Goal: Task Accomplishment & Management: Manage account settings

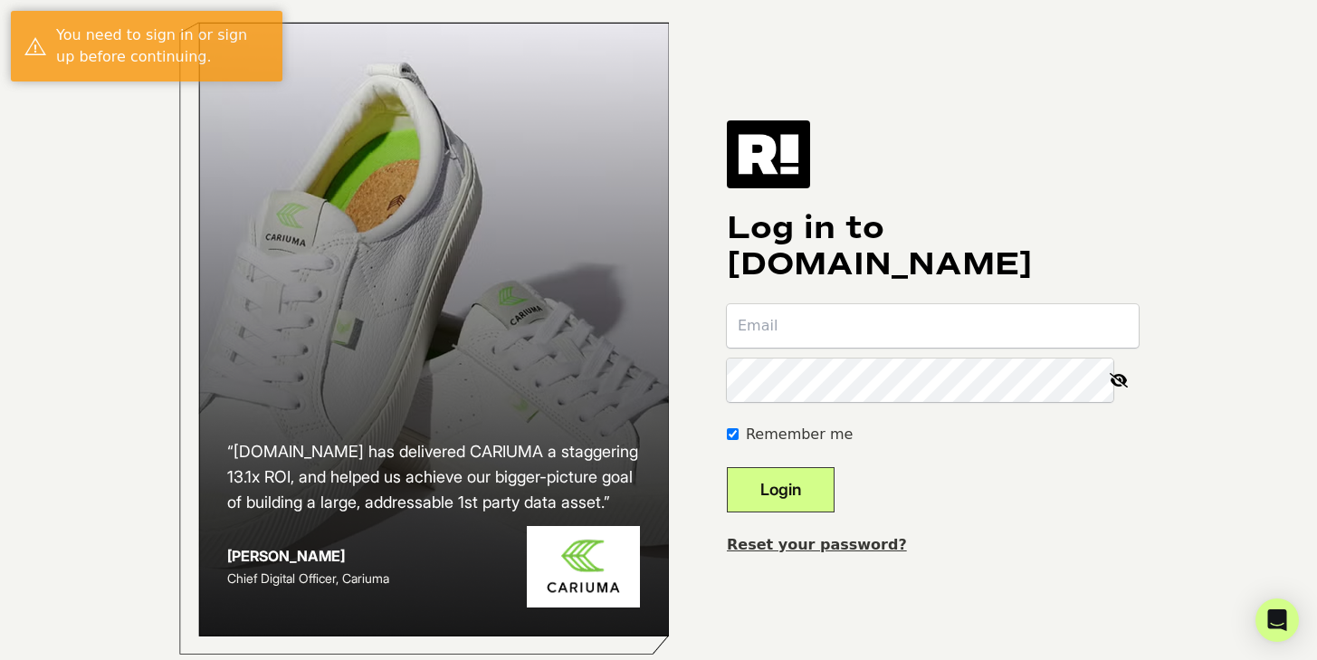
type input "[EMAIL_ADDRESS][DOMAIN_NAME]"
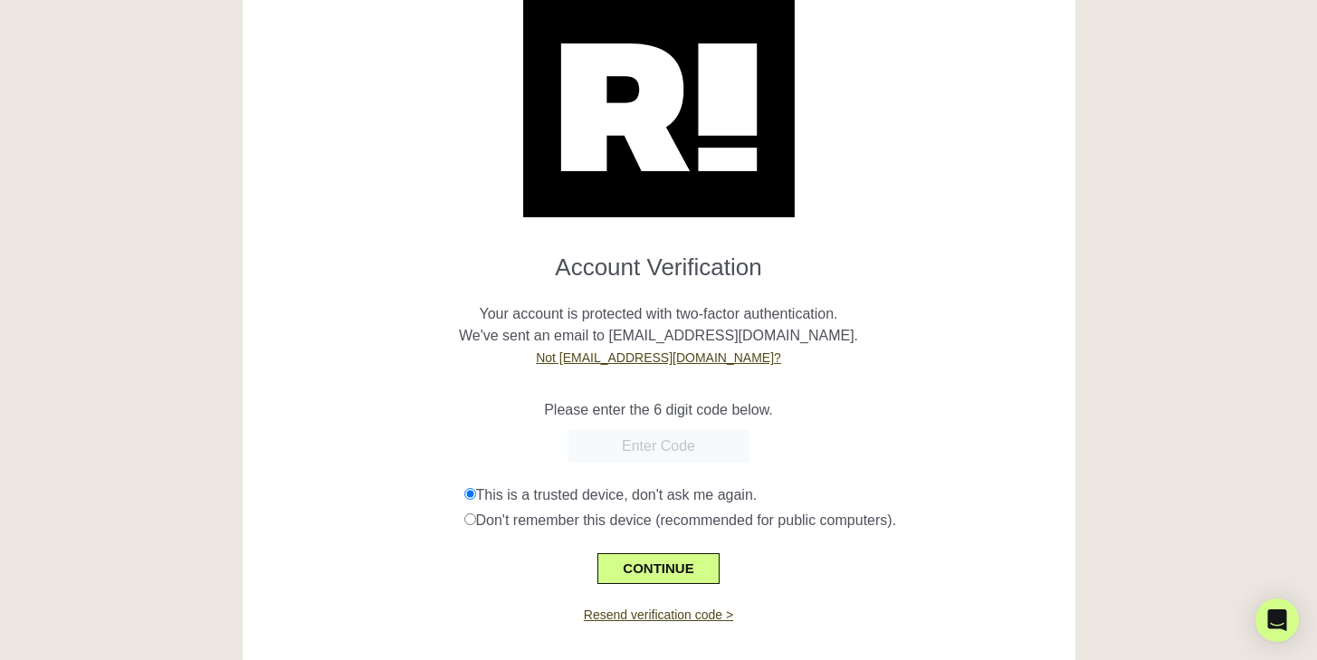
scroll to position [92, 0]
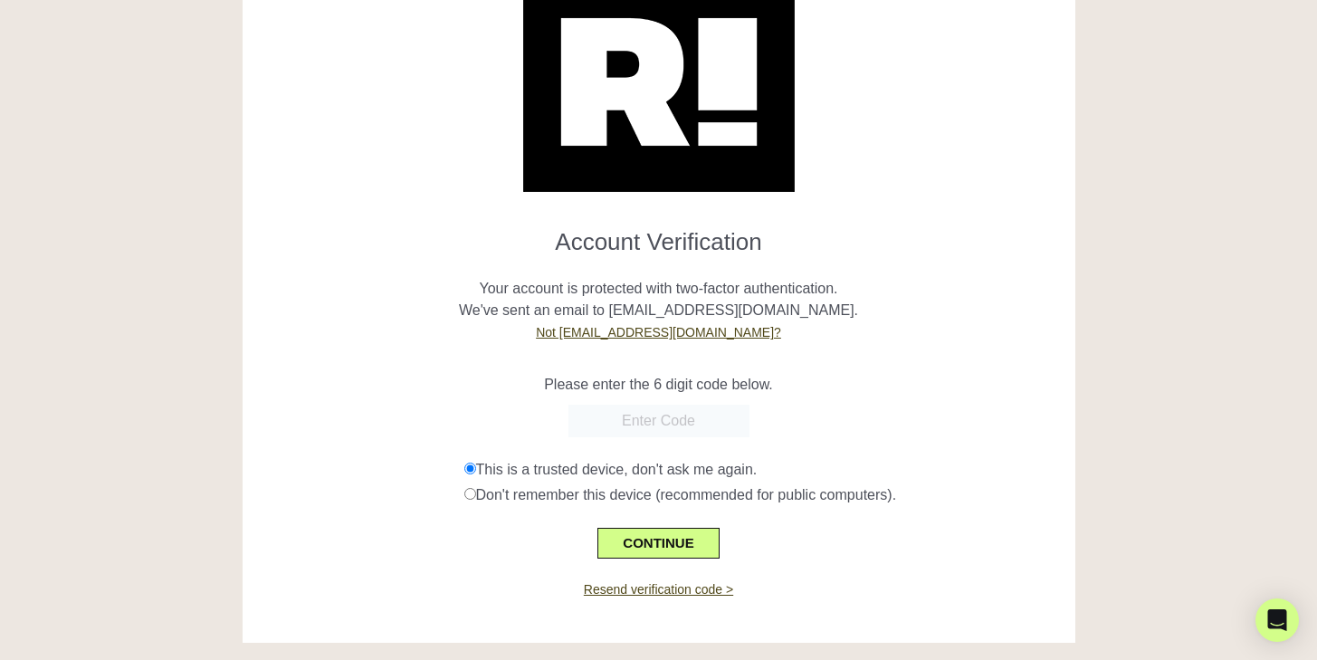
click at [726, 420] on body "Account Verification Your account is protected with two-factor authentication. …" at bounding box center [658, 259] width 1317 height 660
click at [651, 423] on input "text" at bounding box center [659, 421] width 181 height 33
type input "343549"
click at [931, 331] on p "Your account is protected with two-factor authentication. We've sent an email t…" at bounding box center [659, 299] width 806 height 87
click at [692, 545] on button "CONTINUE" at bounding box center [658, 543] width 121 height 31
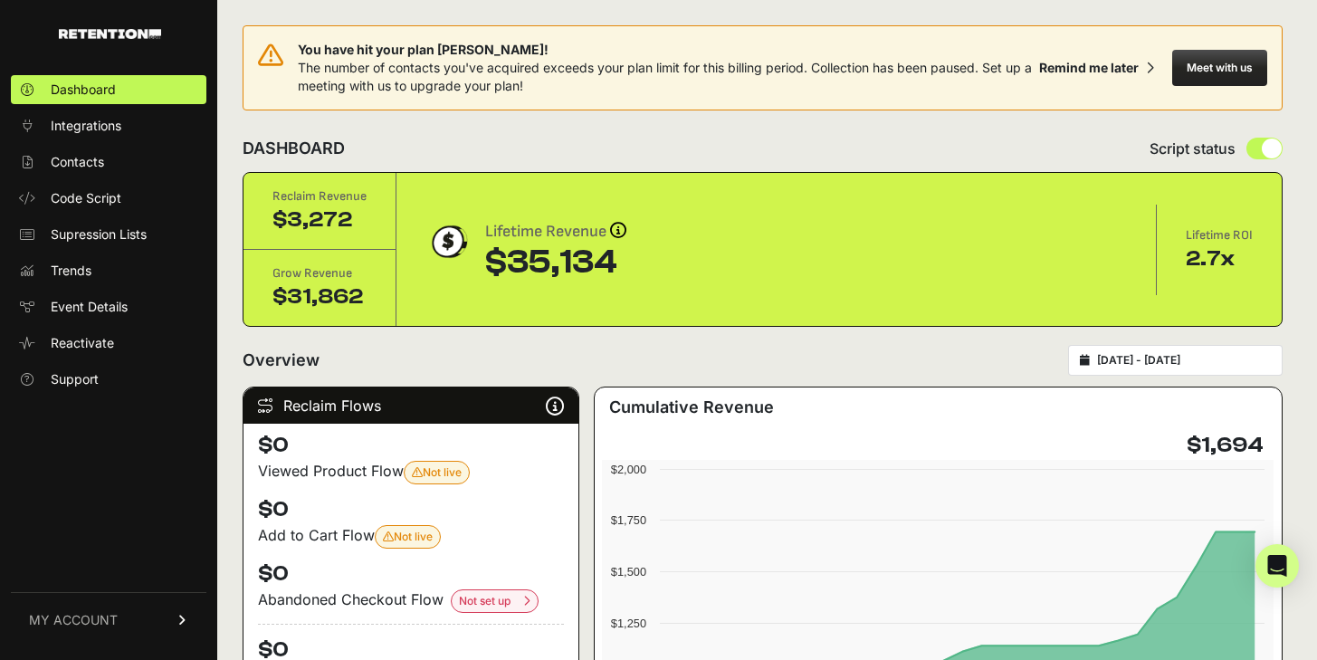
type input "[DATE]"
click at [1186, 359] on input "[DATE] - [DATE]" at bounding box center [1184, 360] width 174 height 14
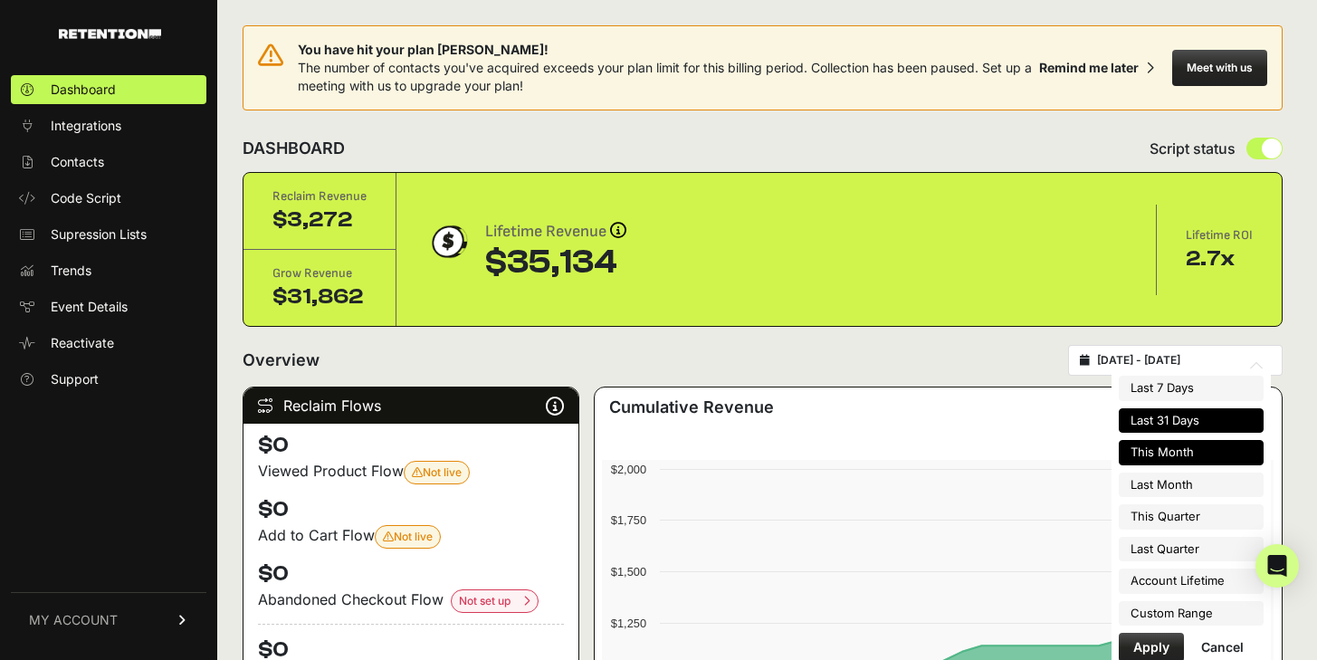
type input "[DATE]"
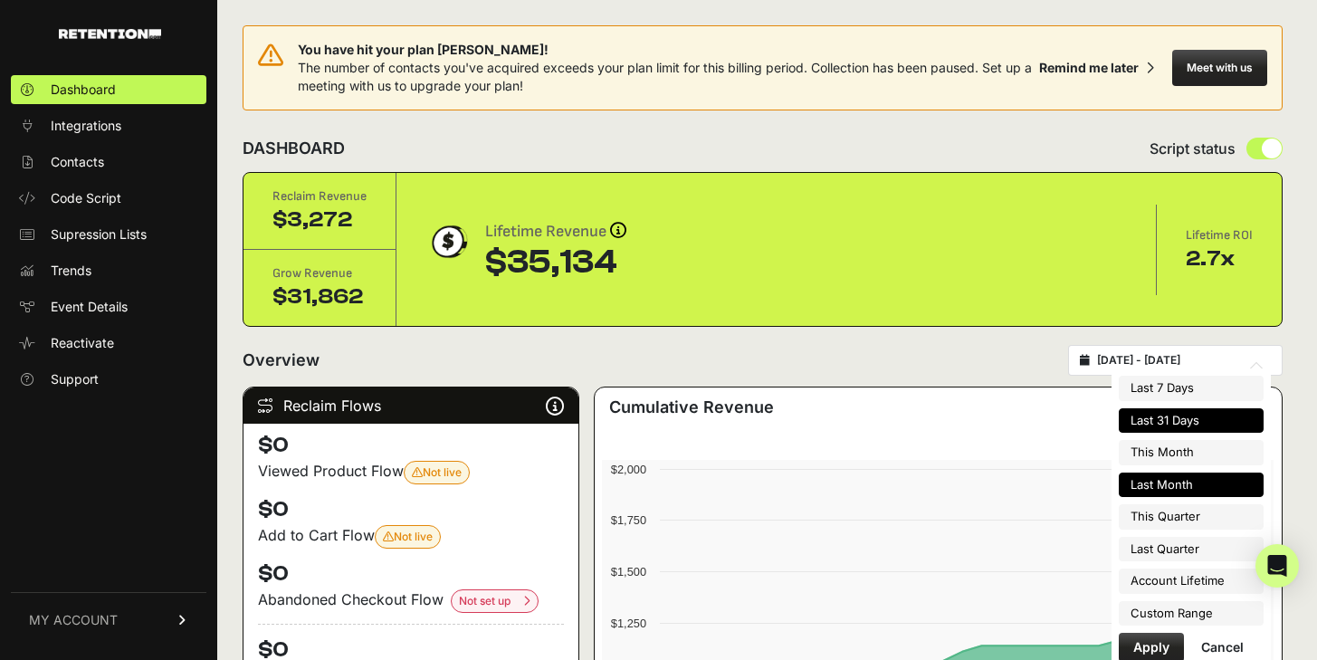
type input "[DATE]"
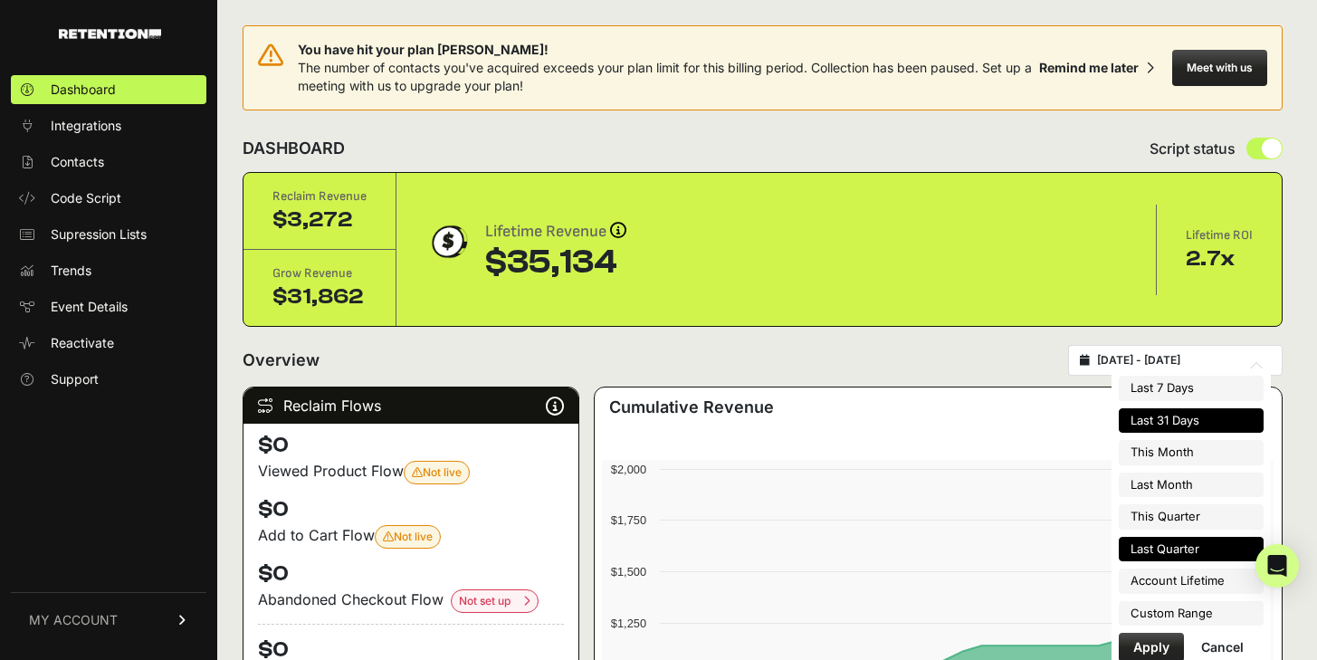
type input "[DATE]"
type input "2025-09-30"
type input "2025-07-28"
type input "2025-08-27"
type input "2025-04-01"
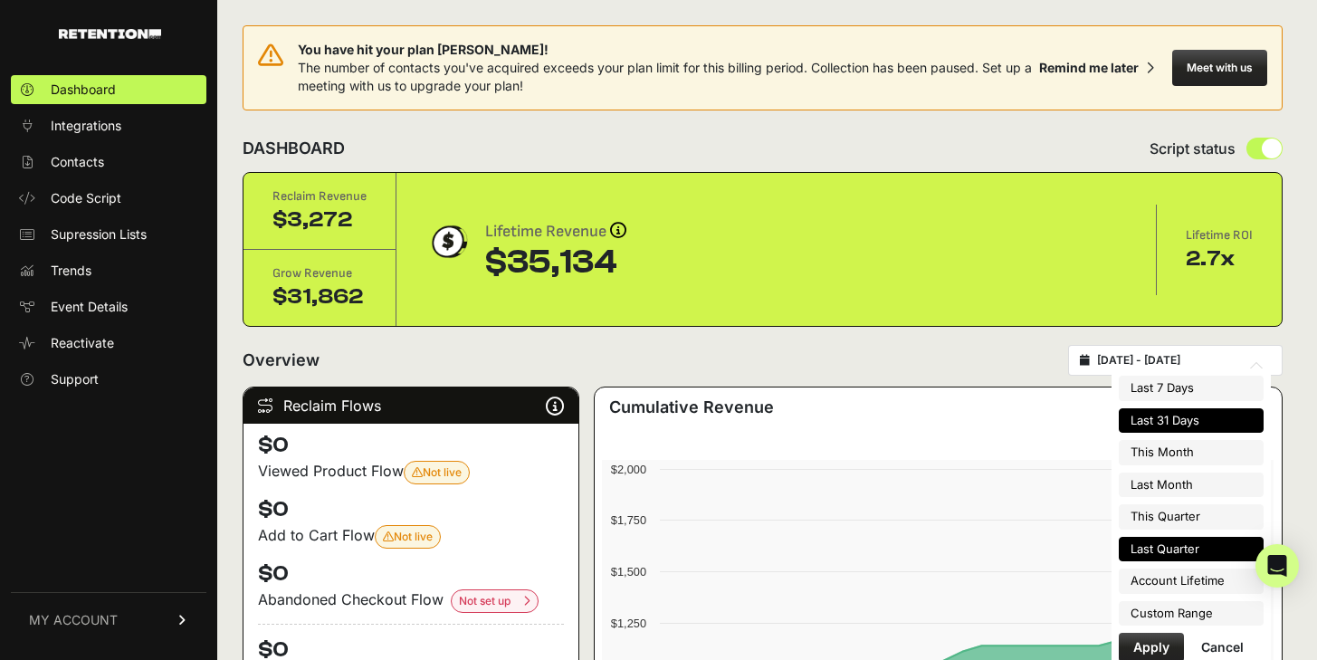
type input "2025-06-30"
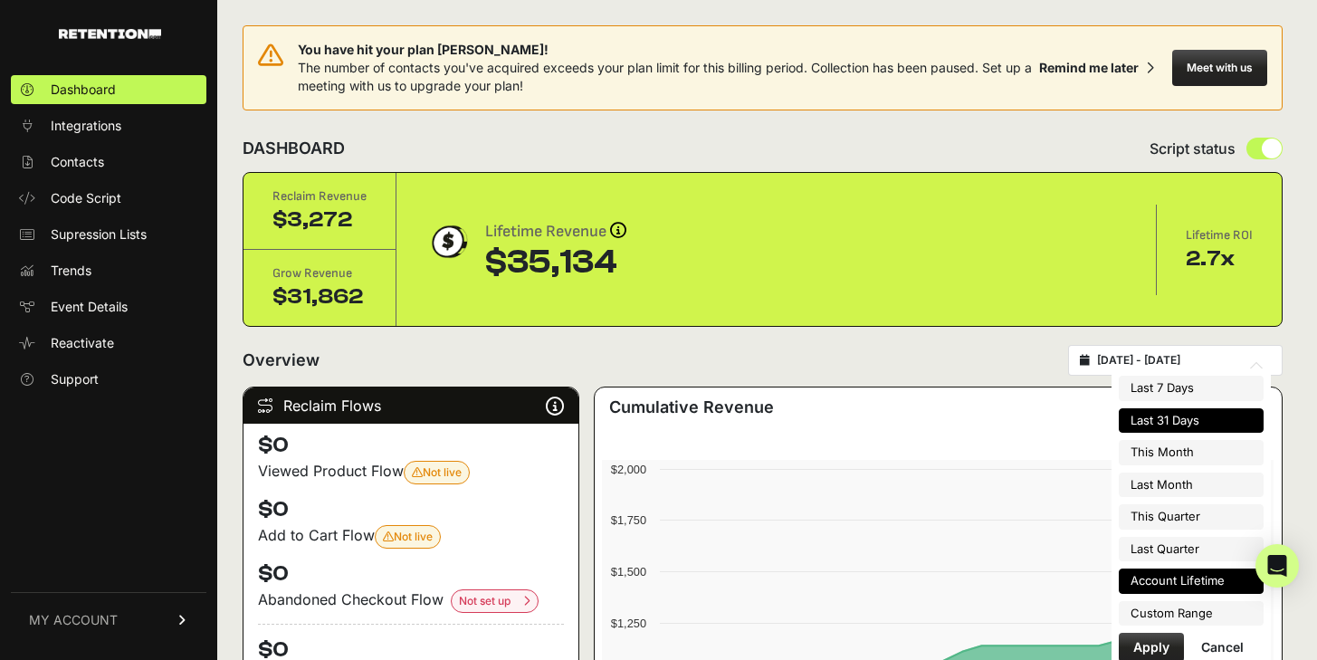
type input "2025-07-28"
type input "2025-08-27"
click at [1196, 613] on li "Custom Range" at bounding box center [1191, 613] width 145 height 25
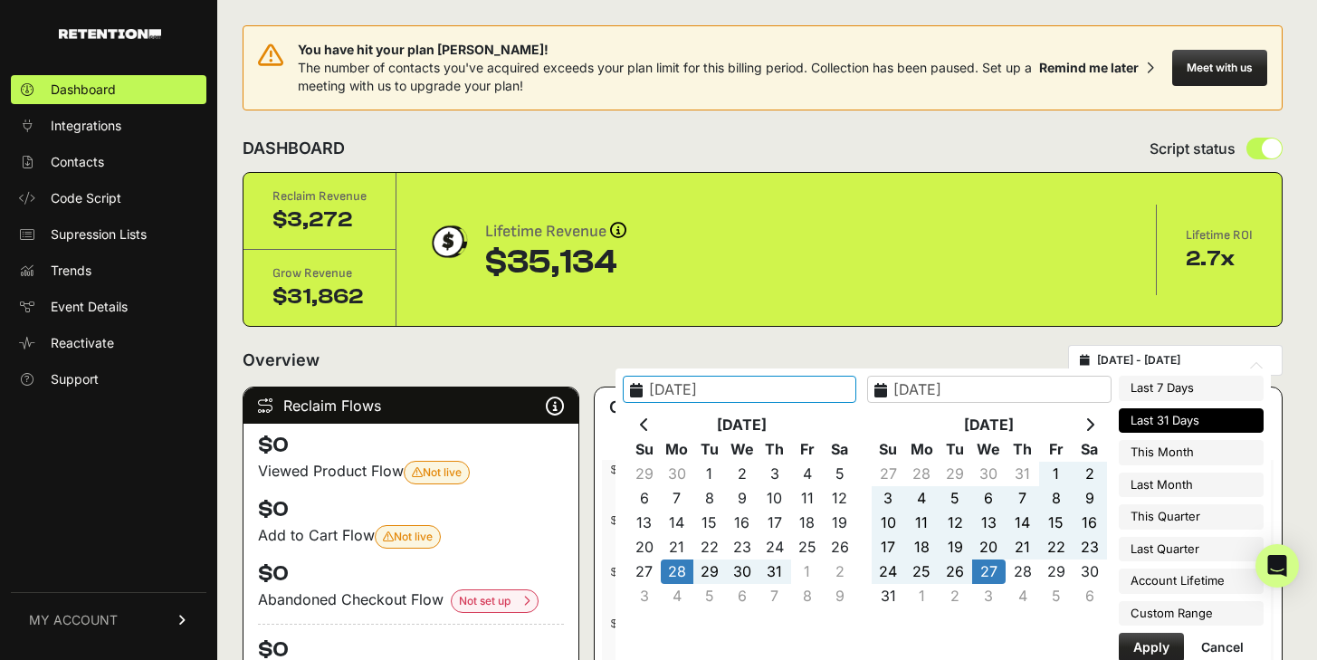
type input "2025-04-01"
type input "2025-06-30"
type input "2025-07-01"
type input "2025-09-30"
type input "2025-07-01"
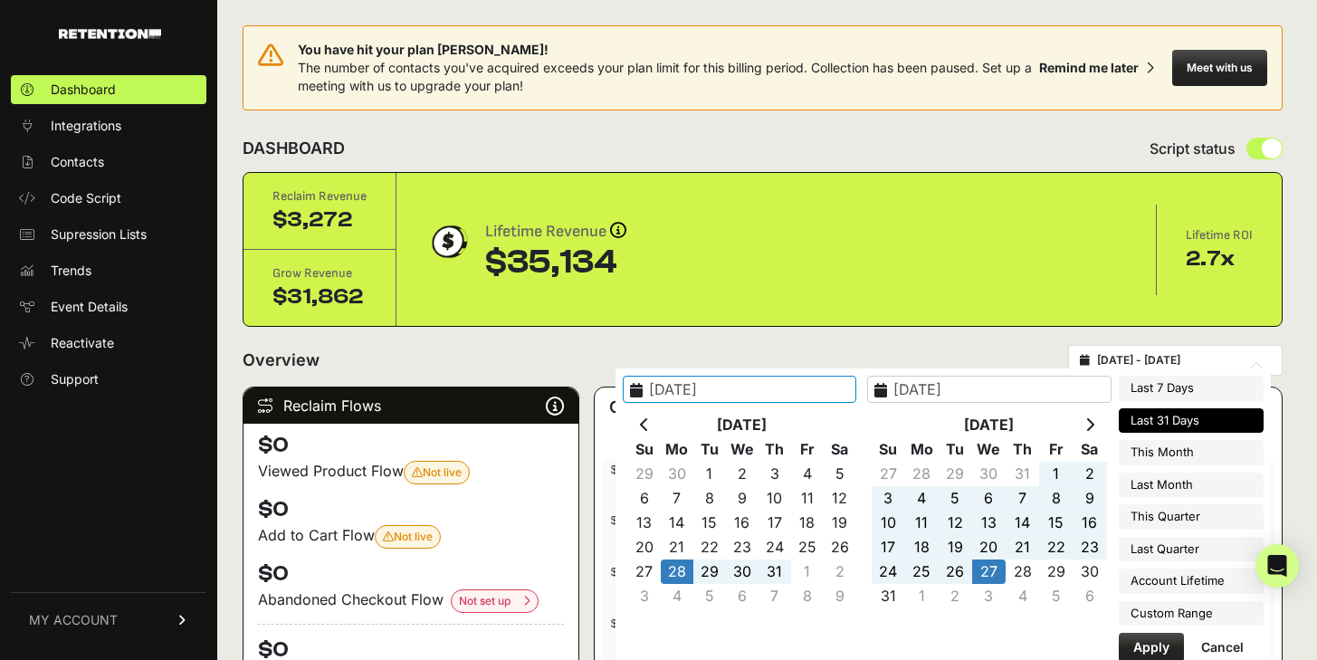
type input "2025-07-31"
type input "2025-07-28"
type input "2025-08-27"
type input "2025-08-18"
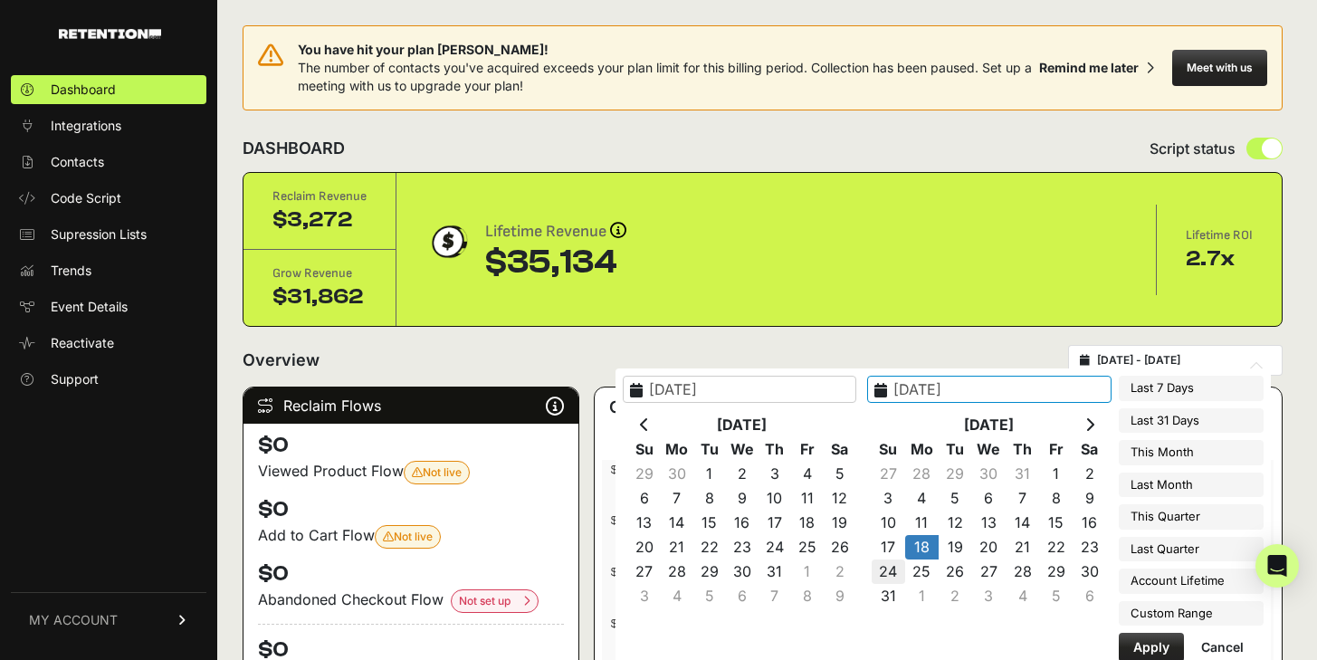
type input "2025-08-24"
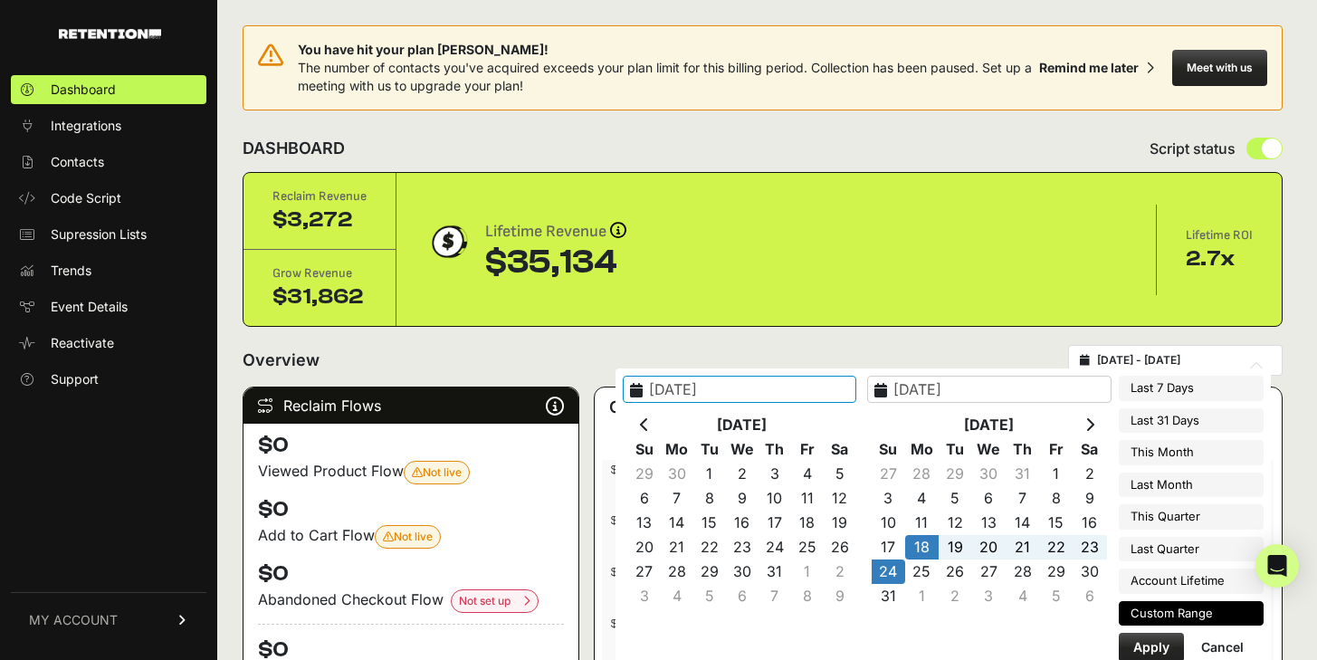
type input "2025-08-18"
click at [1161, 643] on button "Apply" at bounding box center [1151, 647] width 65 height 29
type input "[DATE] - [DATE]"
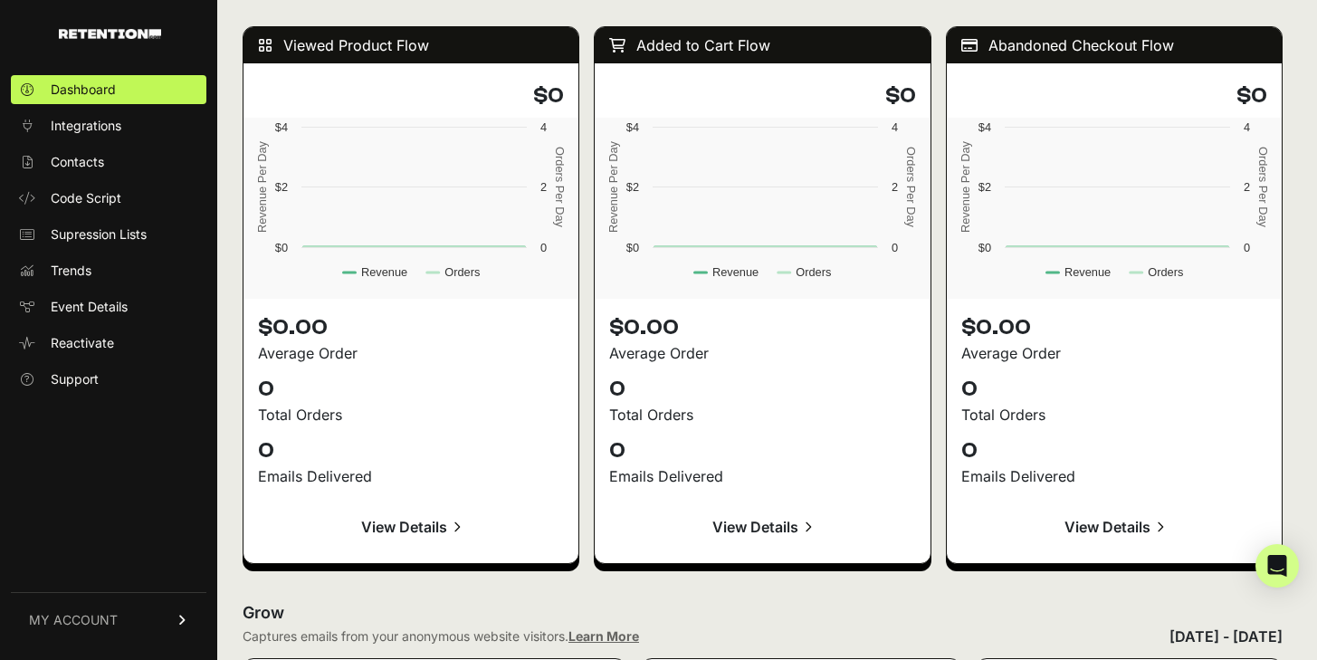
scroll to position [1540, 0]
